Goal: Task Accomplishment & Management: Use online tool/utility

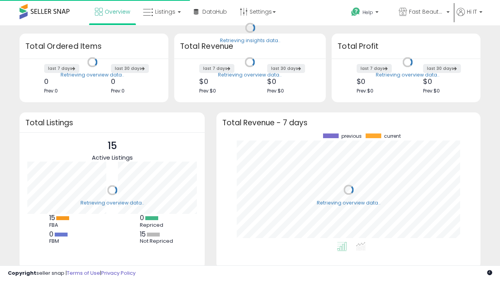
scroll to position [109, 248]
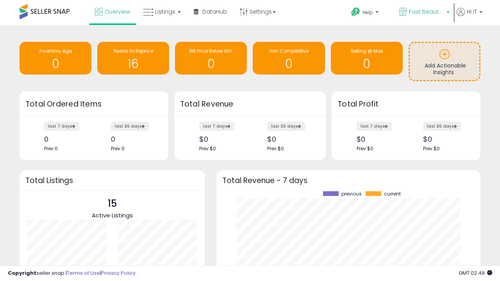
click at [423, 12] on span "Fast Beauty ([GEOGRAPHIC_DATA])" at bounding box center [426, 12] width 35 height 8
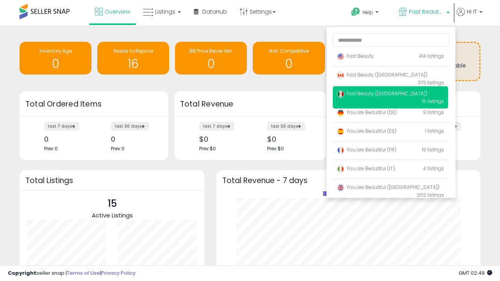
click at [390, 170] on span "You are Beautiful (IT)" at bounding box center [366, 168] width 58 height 7
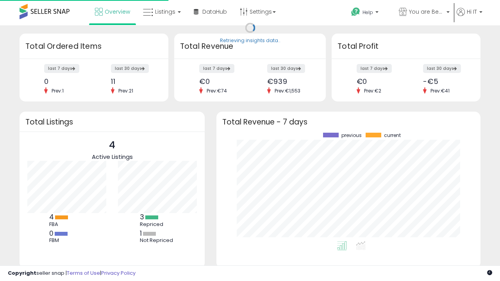
scroll to position [109, 248]
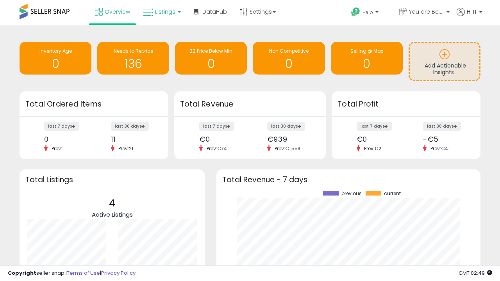
click at [161, 12] on span "Listings" at bounding box center [165, 12] width 20 height 8
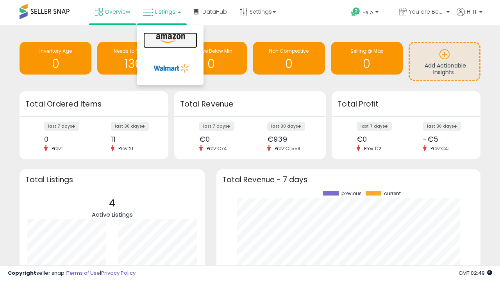
click at [170, 39] on icon at bounding box center [170, 39] width 34 height 10
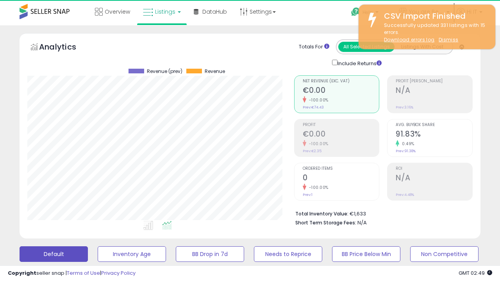
scroll to position [160, 266]
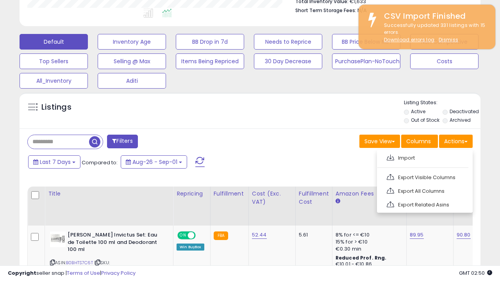
click at [390, 157] on span at bounding box center [390, 158] width 7 height 6
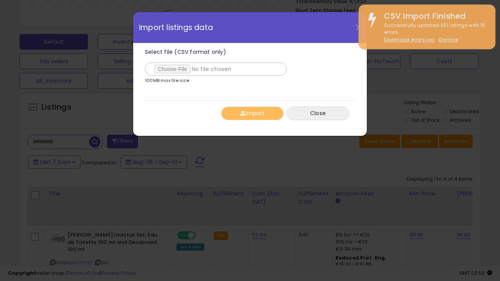
type input "**********"
click at [252, 113] on button "Import" at bounding box center [252, 114] width 62 height 14
